Goal: Task Accomplishment & Management: Manage account settings

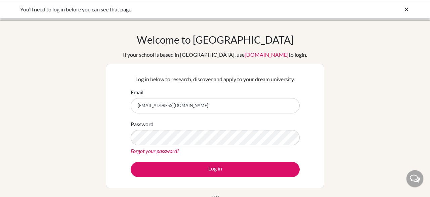
click at [131, 162] on button "Log in" at bounding box center [215, 169] width 169 height 15
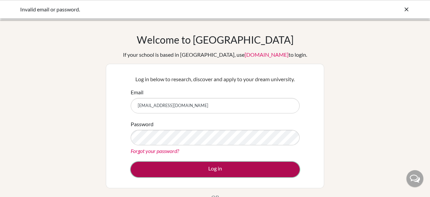
click at [215, 171] on button "Log in" at bounding box center [215, 169] width 169 height 15
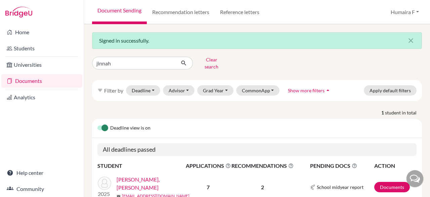
scroll to position [27, 0]
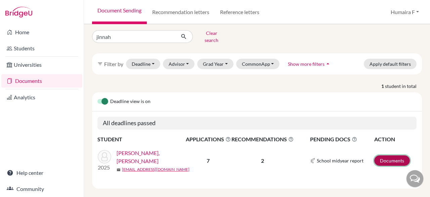
click at [400, 155] on link "Documents" at bounding box center [392, 160] width 36 height 10
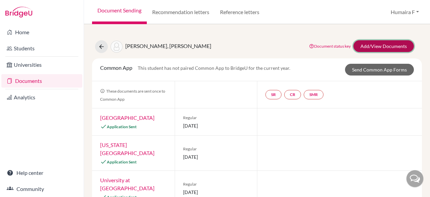
click at [375, 43] on link "Add/View Documents" at bounding box center [383, 46] width 60 height 12
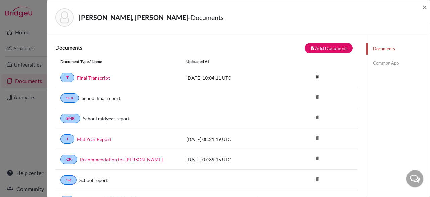
click at [374, 63] on link "Common App" at bounding box center [397, 63] width 63 height 12
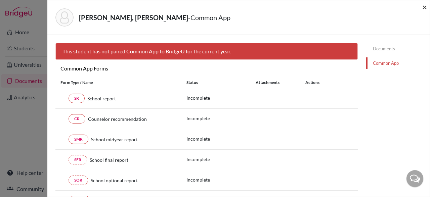
click at [422, 9] on div "Jinnah, Fahim Fahmid - Common App ×" at bounding box center [238, 17] width 377 height 29
click at [426, 7] on span "×" at bounding box center [424, 7] width 5 height 10
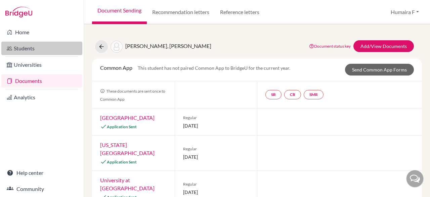
click at [31, 49] on link "Students" at bounding box center [41, 48] width 81 height 13
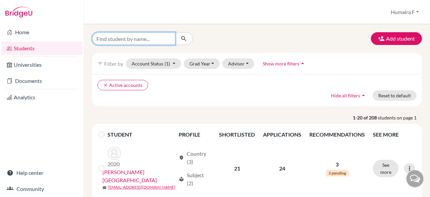
click at [131, 40] on input "Find student by name..." at bounding box center [133, 38] width 83 height 13
type input "ananda"
click button "submit" at bounding box center [184, 38] width 18 height 13
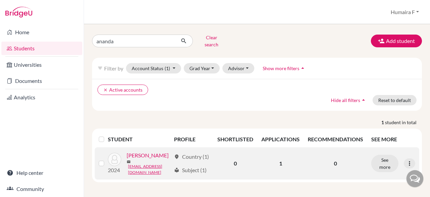
click at [127, 160] on link "Majumder, Ananda" at bounding box center [148, 155] width 42 height 8
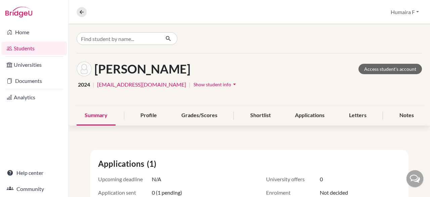
scroll to position [39, 0]
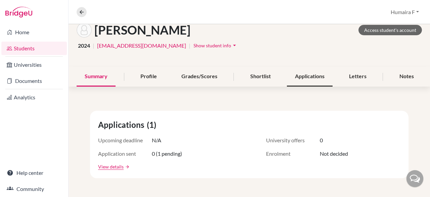
click at [313, 80] on div "Applications" at bounding box center [310, 77] width 46 height 20
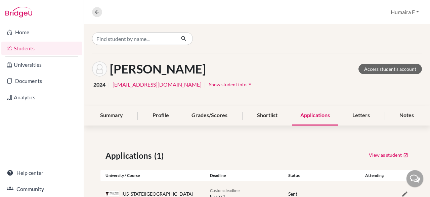
scroll to position [25, 0]
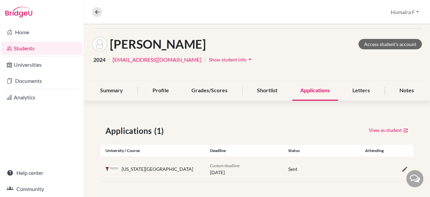
click at [149, 169] on div "Texas Tech University" at bounding box center [158, 169] width 72 height 7
click at [379, 139] on div "Applications (1) View as student University / Course Deadline Status Attending …" at bounding box center [257, 153] width 346 height 89
click at [385, 128] on link "View as student" at bounding box center [388, 130] width 40 height 10
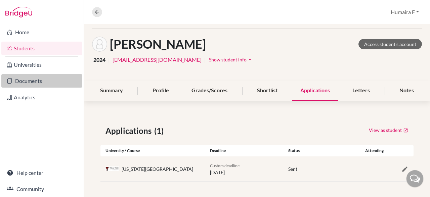
click at [31, 83] on link "Documents" at bounding box center [41, 80] width 81 height 13
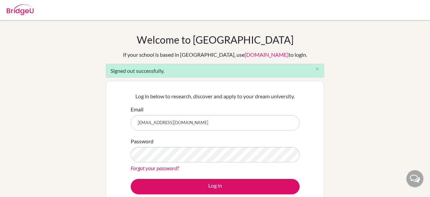
type input "[EMAIL_ADDRESS][DOMAIN_NAME]"
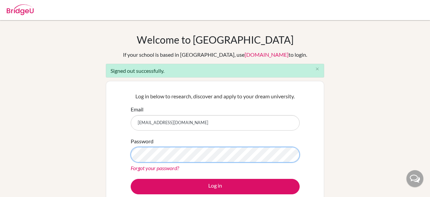
click at [131, 179] on button "Log in" at bounding box center [215, 186] width 169 height 15
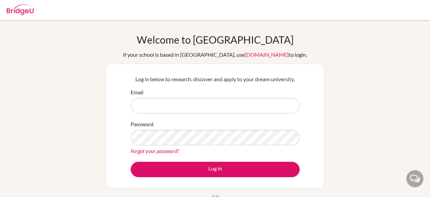
click at [164, 110] on input "Email" at bounding box center [215, 105] width 169 height 15
click at [167, 108] on input "Email" at bounding box center [215, 105] width 169 height 15
type input "[EMAIL_ADDRESS][DOMAIN_NAME]"
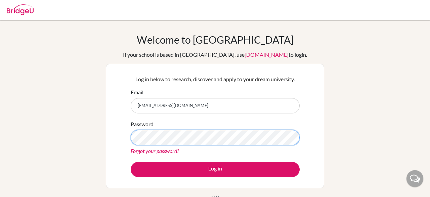
click at [131, 162] on button "Log in" at bounding box center [215, 169] width 169 height 15
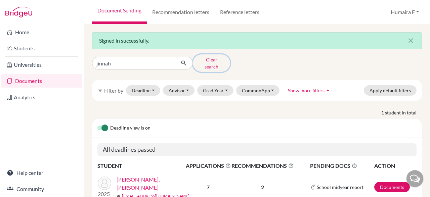
click at [213, 63] on button "Clear search" at bounding box center [211, 62] width 37 height 17
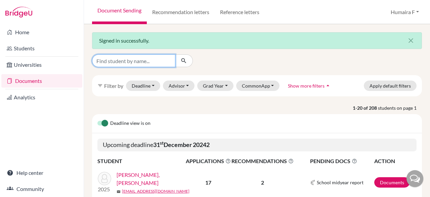
click at [120, 61] on input "Find student by name..." at bounding box center [133, 60] width 83 height 13
type input "ananda"
click button "submit" at bounding box center [184, 60] width 18 height 13
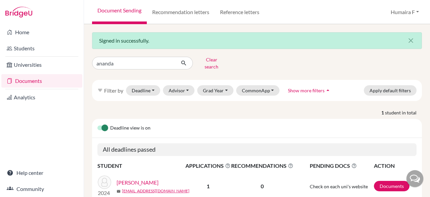
click at [126, 179] on link "Majumder, Ananda" at bounding box center [138, 183] width 42 height 8
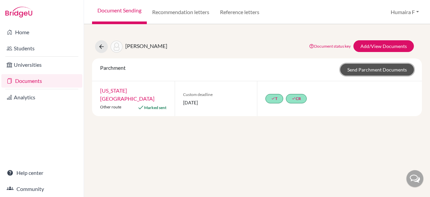
click at [380, 70] on link "Send Parchment Documents" at bounding box center [377, 70] width 74 height 12
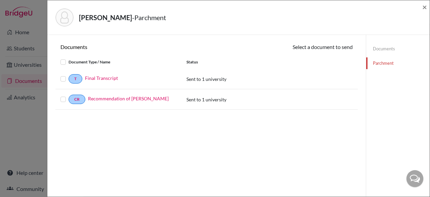
click at [422, 7] on div "[PERSON_NAME] - Parchment ×" at bounding box center [238, 17] width 377 height 29
click at [424, 6] on span "×" at bounding box center [424, 7] width 5 height 10
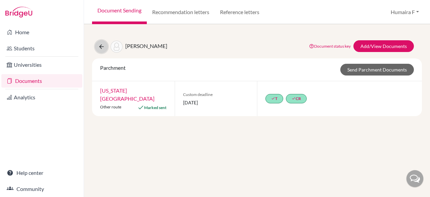
click at [101, 46] on icon at bounding box center [101, 46] width 7 height 7
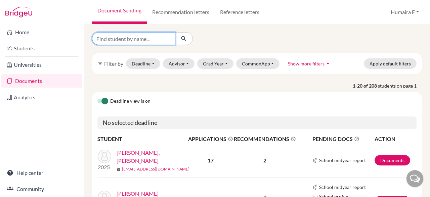
click at [148, 39] on input "Find student by name..." at bounding box center [133, 38] width 83 height 13
type input "jinnah"
click button "submit" at bounding box center [184, 38] width 18 height 13
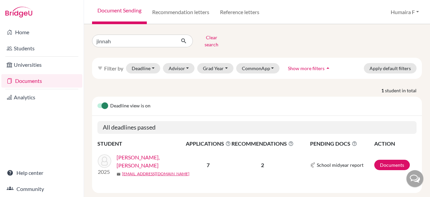
click at [145, 156] on link "Jinnah, Fahim Fahmid" at bounding box center [154, 161] width 74 height 16
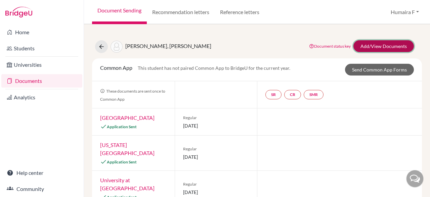
click at [386, 47] on link "Add/View Documents" at bounding box center [383, 46] width 60 height 12
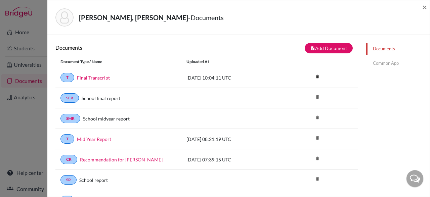
click at [170, 78] on div "Final Transcript" at bounding box center [125, 77] width 102 height 7
click at [383, 63] on link "Common App" at bounding box center [397, 63] width 63 height 12
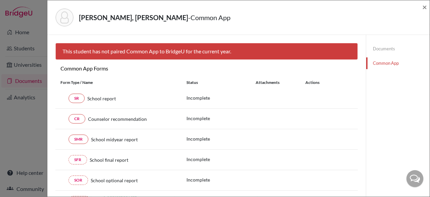
click at [376, 47] on link "Documents" at bounding box center [397, 49] width 63 height 12
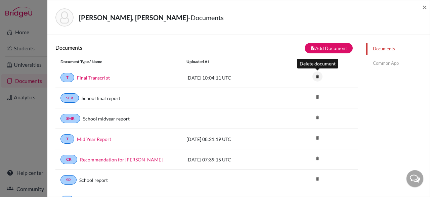
click at [316, 76] on icon "delete" at bounding box center [317, 77] width 10 height 10
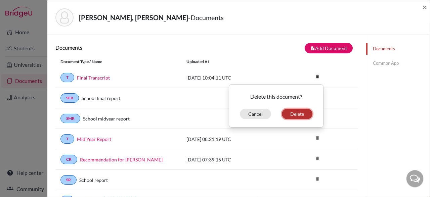
click at [296, 111] on button "Delete" at bounding box center [297, 114] width 31 height 10
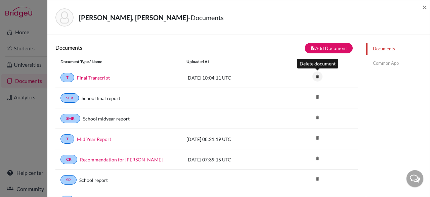
click at [317, 77] on icon "delete" at bounding box center [317, 77] width 10 height 10
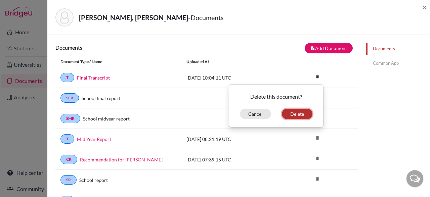
click at [297, 115] on button "Delete" at bounding box center [297, 114] width 31 height 10
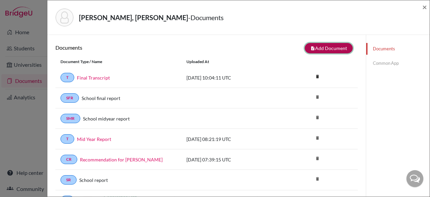
click at [322, 48] on button "note_add Add Document" at bounding box center [329, 48] width 48 height 10
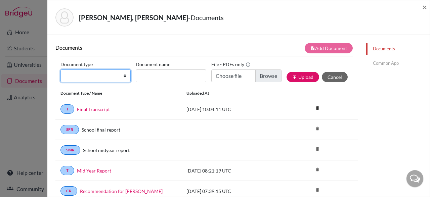
click at [60, 70] on select "Change explanation for Common App reports Counselor recommendation Internationa…" at bounding box center [95, 76] width 70 height 13
select select "2"
click option "Transcript" at bounding box center [0, 0] width 0 height 0
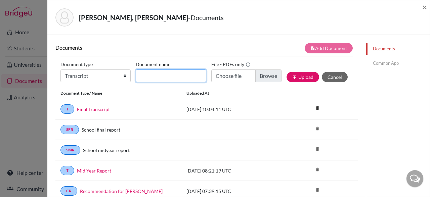
click at [175, 74] on input "Document name" at bounding box center [171, 76] width 70 height 13
type input "Final Transcript"
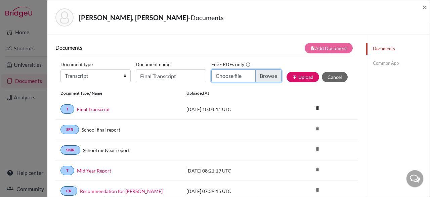
click at [265, 74] on input "Choose file" at bounding box center [246, 76] width 70 height 13
type input "C:\fakepath\Fahim Fahmid Jinnah_Final Transcript_June 2025.pdf"
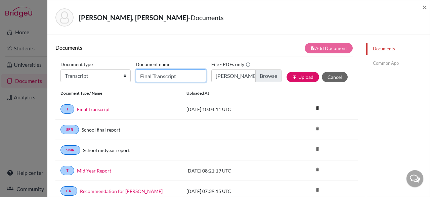
click at [185, 75] on input "Final Transcript" at bounding box center [171, 76] width 70 height 13
type input "Final Transcript June 2025"
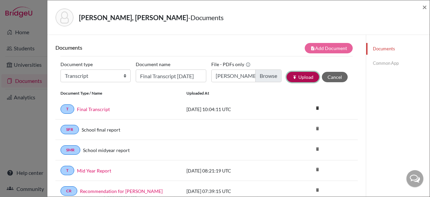
click at [314, 77] on button "publish Upload" at bounding box center [302, 77] width 33 height 10
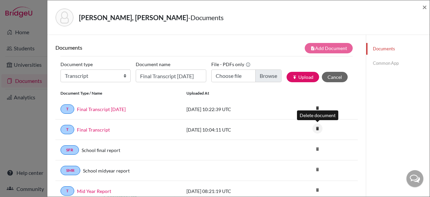
click at [318, 128] on icon "delete" at bounding box center [317, 129] width 10 height 10
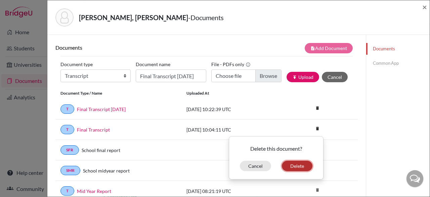
click at [292, 162] on button "Delete" at bounding box center [297, 166] width 31 height 10
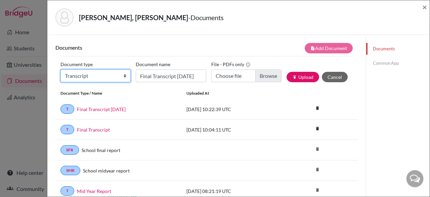
click at [60, 70] on select "Change explanation for Common App reports Counselor recommendation Internationa…" at bounding box center [95, 76] width 70 height 13
select select "46"
click option "International official results" at bounding box center [0, 0] width 0 height 0
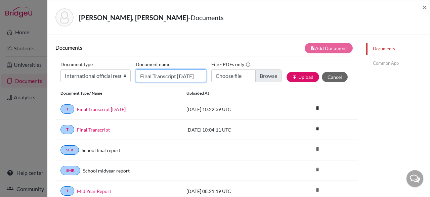
click at [164, 74] on input "Final Transcript June 2025" at bounding box center [171, 76] width 70 height 13
type input "IAL Results"
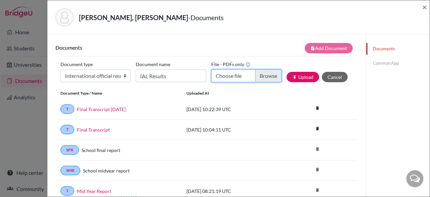
click at [261, 76] on input "Choose file" at bounding box center [246, 76] width 70 height 13
type input "C:\fakepath\Fahim Fahmid Jinnah_IAL Result_June 2025.pdf"
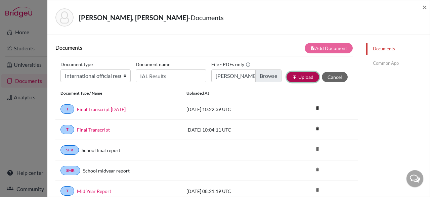
click at [308, 78] on button "publish Upload" at bounding box center [302, 77] width 33 height 10
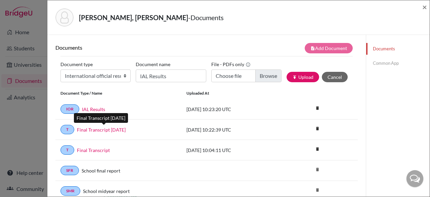
click at [88, 131] on link "Final Transcript June 2025" at bounding box center [101, 129] width 49 height 7
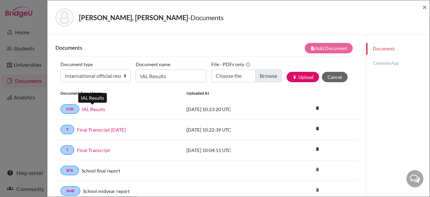
click at [86, 108] on link "IAL Results" at bounding box center [93, 109] width 23 height 7
click at [426, 7] on span "×" at bounding box center [424, 7] width 5 height 10
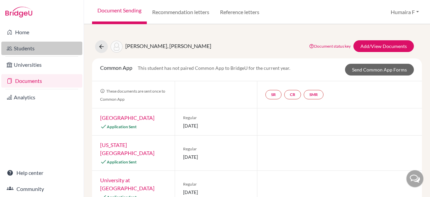
click at [30, 45] on link "Students" at bounding box center [41, 48] width 81 height 13
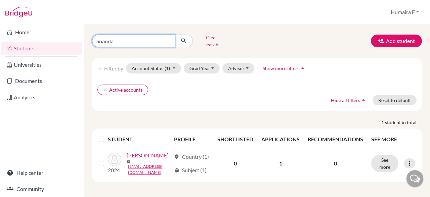
click at [146, 38] on input "ananda" at bounding box center [133, 41] width 83 height 13
click at [210, 35] on button "Clear search" at bounding box center [211, 40] width 37 height 17
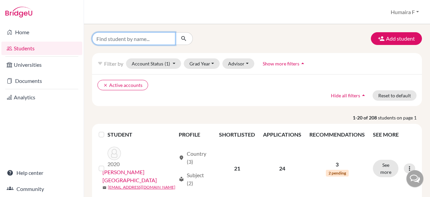
click at [143, 38] on input "Find student by name..." at bounding box center [133, 38] width 83 height 13
type input "jinnah"
click button "submit" at bounding box center [184, 38] width 18 height 13
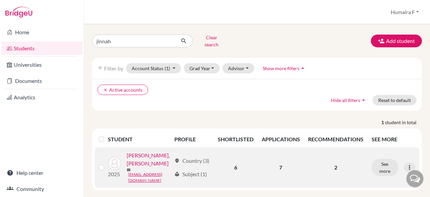
click at [142, 168] on link "Jinnah, Fahim Fahmid" at bounding box center [149, 159] width 45 height 16
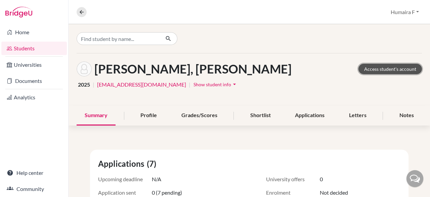
click at [380, 69] on link "Access student's account" at bounding box center [389, 69] width 63 height 10
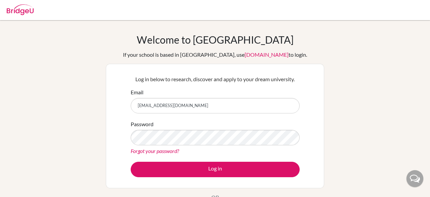
type input "humaira@mlis.edu.bd"
click at [131, 162] on button "Log in" at bounding box center [215, 169] width 169 height 15
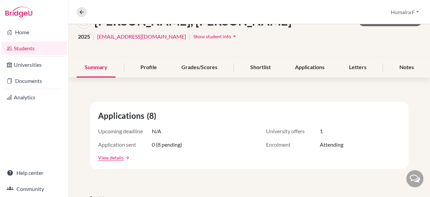
scroll to position [78, 0]
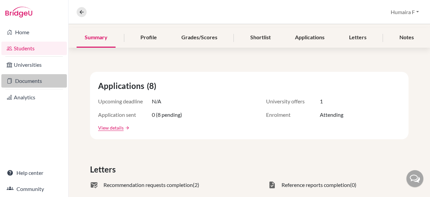
click at [28, 82] on link "Documents" at bounding box center [33, 80] width 65 height 13
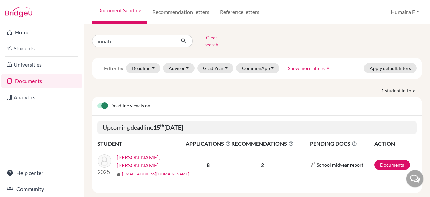
click at [149, 154] on link "[PERSON_NAME], [PERSON_NAME]" at bounding box center [154, 161] width 74 height 16
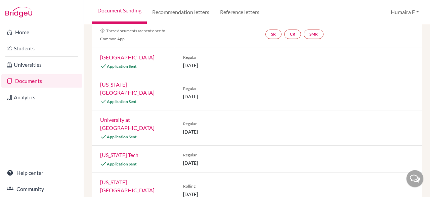
scroll to position [181, 0]
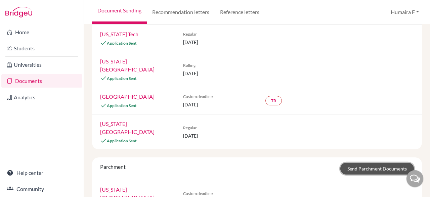
click at [386, 163] on link "Send Parchment Documents" at bounding box center [377, 169] width 74 height 12
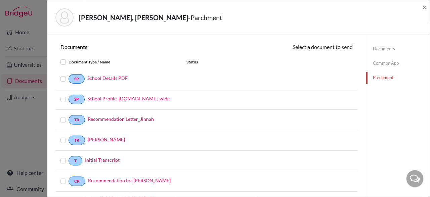
scroll to position [97, 0]
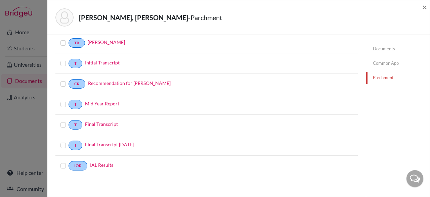
click at [69, 141] on label at bounding box center [69, 141] width 0 height 0
click at [0, 0] on input "checkbox" at bounding box center [0, 0] width 0 height 0
click at [69, 163] on label at bounding box center [69, 163] width 0 height 0
click at [0, 0] on input "checkbox" at bounding box center [0, 0] width 0 height 0
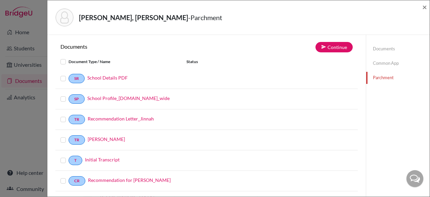
scroll to position [0, 0]
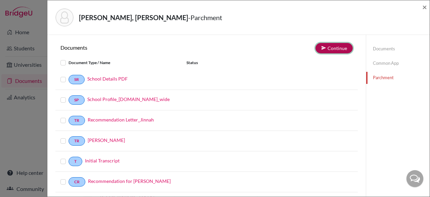
click at [339, 47] on button "Continue" at bounding box center [333, 48] width 37 height 10
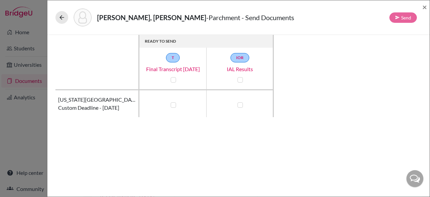
click at [174, 76] on div at bounding box center [173, 80] width 8 height 8
click at [171, 80] on label at bounding box center [173, 79] width 5 height 5
click at [171, 80] on input "checkbox" at bounding box center [171, 79] width 5 height 7
checkbox input "true"
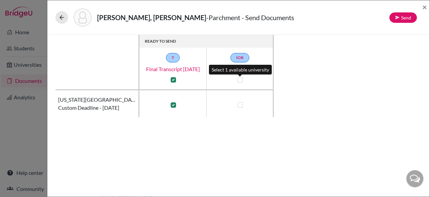
click at [241, 79] on label at bounding box center [239, 79] width 5 height 5
click at [241, 79] on input "checkbox" at bounding box center [238, 79] width 5 height 7
checkbox input "true"
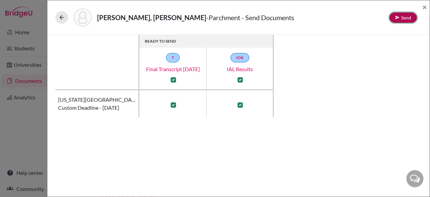
click at [406, 15] on button "Send" at bounding box center [403, 17] width 28 height 10
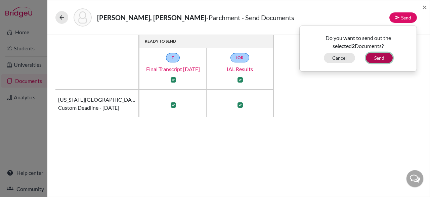
click at [375, 58] on button "Send" at bounding box center [379, 58] width 27 height 10
checkbox input "false"
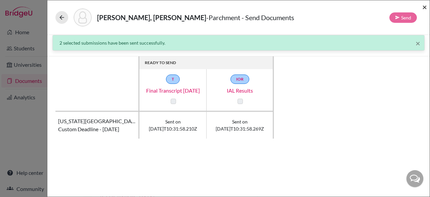
click at [423, 7] on span "×" at bounding box center [424, 7] width 5 height 10
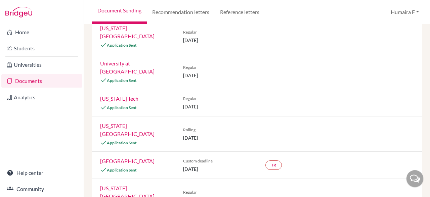
scroll to position [181, 0]
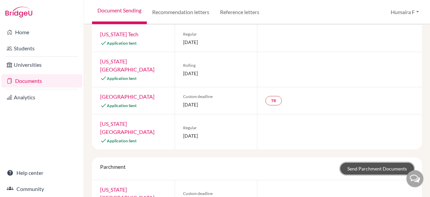
click at [363, 163] on link "Send Parchment Documents" at bounding box center [377, 169] width 74 height 12
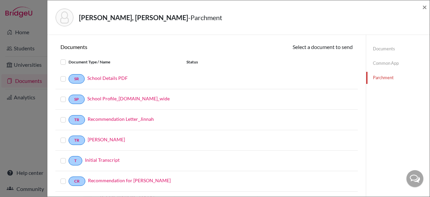
click at [380, 78] on link "Parchment" at bounding box center [397, 78] width 63 height 12
click at [427, 7] on div "Jinnah, Fahim Fahmid - Parchment ×" at bounding box center [238, 17] width 382 height 35
click at [426, 6] on span "×" at bounding box center [424, 7] width 5 height 10
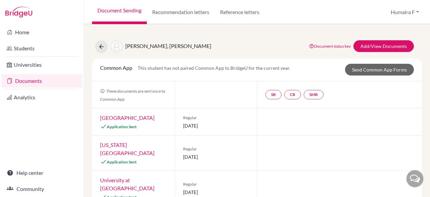
click at [45, 83] on link "Documents" at bounding box center [41, 80] width 81 height 13
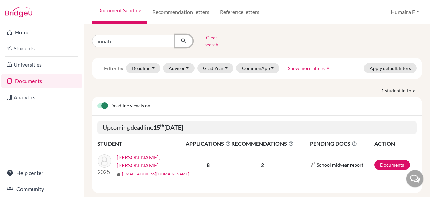
click at [183, 39] on icon "submit" at bounding box center [183, 41] width 7 height 7
click at [123, 42] on input "jinnah" at bounding box center [133, 41] width 83 height 13
type input "j"
type input "[PERSON_NAME]"
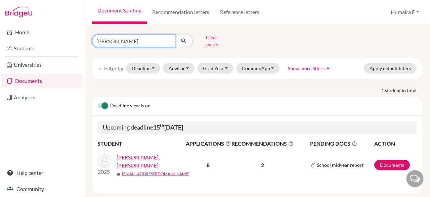
click button "submit" at bounding box center [184, 41] width 18 height 13
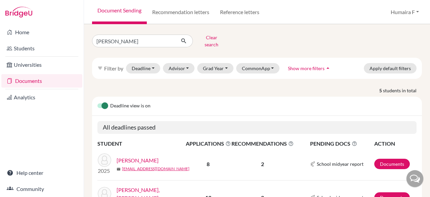
click at [138, 187] on link "[PERSON_NAME], [PERSON_NAME]" at bounding box center [154, 194] width 74 height 16
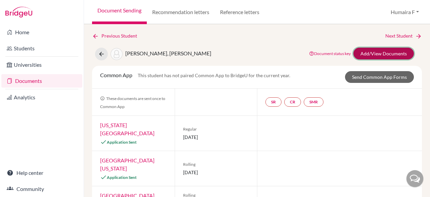
click at [385, 52] on link "Add/View Documents" at bounding box center [383, 54] width 60 height 12
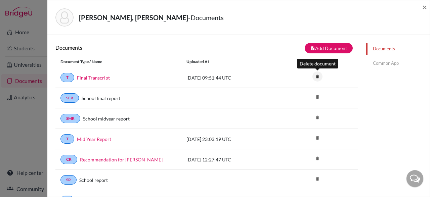
click at [316, 77] on icon "delete" at bounding box center [317, 77] width 10 height 10
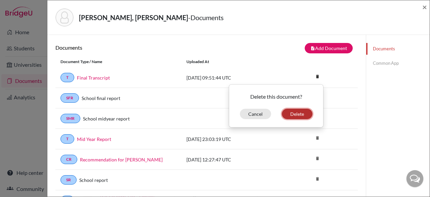
click at [293, 113] on button "Delete" at bounding box center [297, 114] width 31 height 10
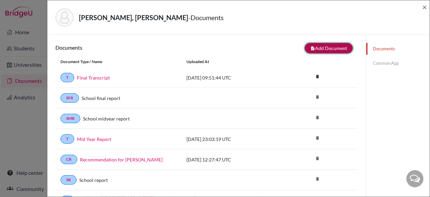
click at [333, 49] on button "note_add Add Document" at bounding box center [329, 48] width 48 height 10
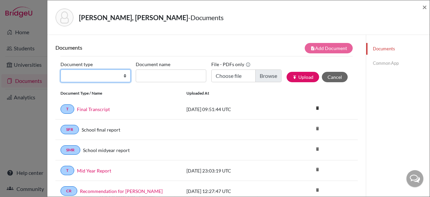
click at [60, 70] on select "Change explanation for Common App reports Counselor recommendation Internationa…" at bounding box center [95, 76] width 70 height 13
select select "2"
click option "Transcript" at bounding box center [0, 0] width 0 height 0
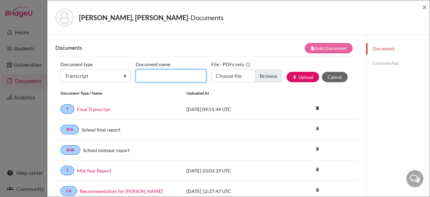
click at [168, 75] on input "Document name" at bounding box center [171, 76] width 70 height 13
type input "Final Transcript [DATE]"
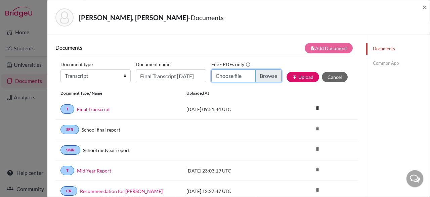
click at [264, 77] on input "Choose file" at bounding box center [246, 76] width 70 height 13
type input "C:\fakepath\[PERSON_NAME] Transcript_June 2025.pdf"
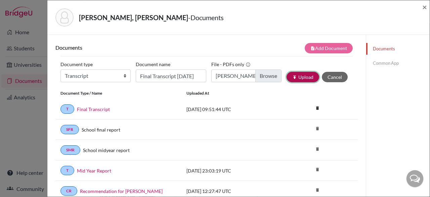
click at [308, 77] on button "publish Upload" at bounding box center [302, 77] width 33 height 10
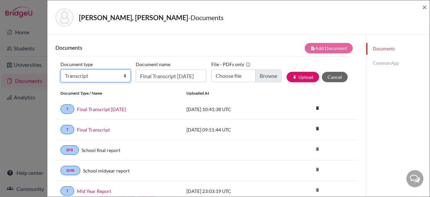
click at [60, 70] on select "Change explanation for Common App reports Counselor recommendation Internationa…" at bounding box center [95, 76] width 70 height 13
select select "46"
click option "International official results" at bounding box center [0, 0] width 0 height 0
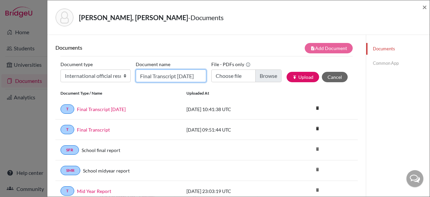
click at [172, 73] on input "Final Transcript [DATE]" at bounding box center [171, 76] width 70 height 13
type input "IAL Results"
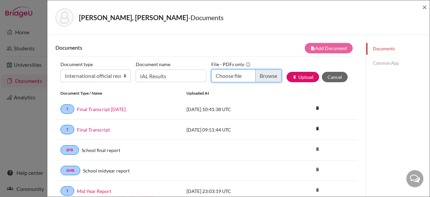
click at [264, 74] on input "Choose file" at bounding box center [246, 76] width 70 height 13
type input "C:\fakepath\[PERSON_NAME] Result_June 2025.pdf"
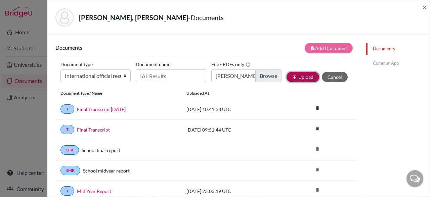
click at [305, 76] on button "publish Upload" at bounding box center [302, 77] width 33 height 10
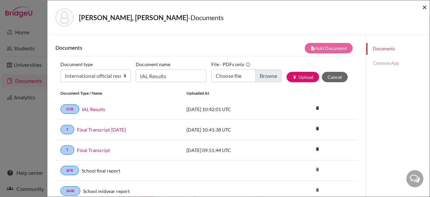
click at [425, 6] on span "×" at bounding box center [424, 7] width 5 height 10
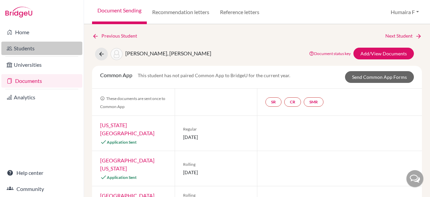
click at [12, 49] on link "Students" at bounding box center [41, 48] width 81 height 13
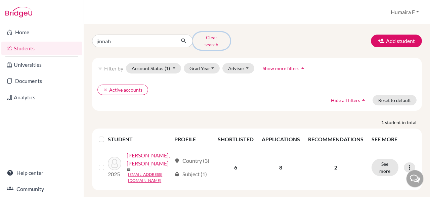
click at [207, 39] on button "Clear search" at bounding box center [211, 40] width 37 height 17
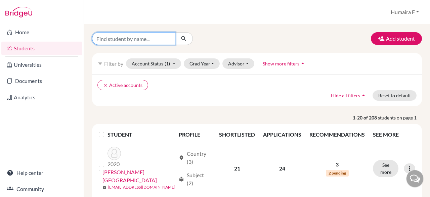
click at [146, 39] on input "Find student by name..." at bounding box center [133, 38] width 83 height 13
type input "[PERSON_NAME]"
click button "submit" at bounding box center [184, 38] width 18 height 13
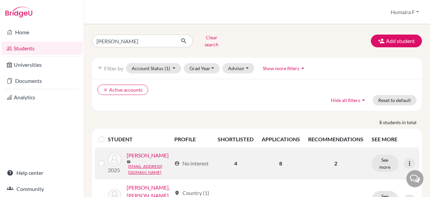
scroll to position [160, 0]
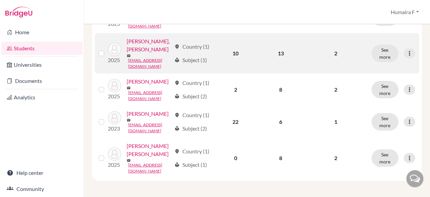
click at [148, 42] on link "[PERSON_NAME], [PERSON_NAME]" at bounding box center [149, 45] width 45 height 16
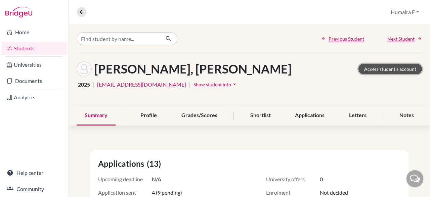
click at [379, 69] on link "Access student's account" at bounding box center [389, 69] width 63 height 10
